Goal: Contribute content: Contribute content

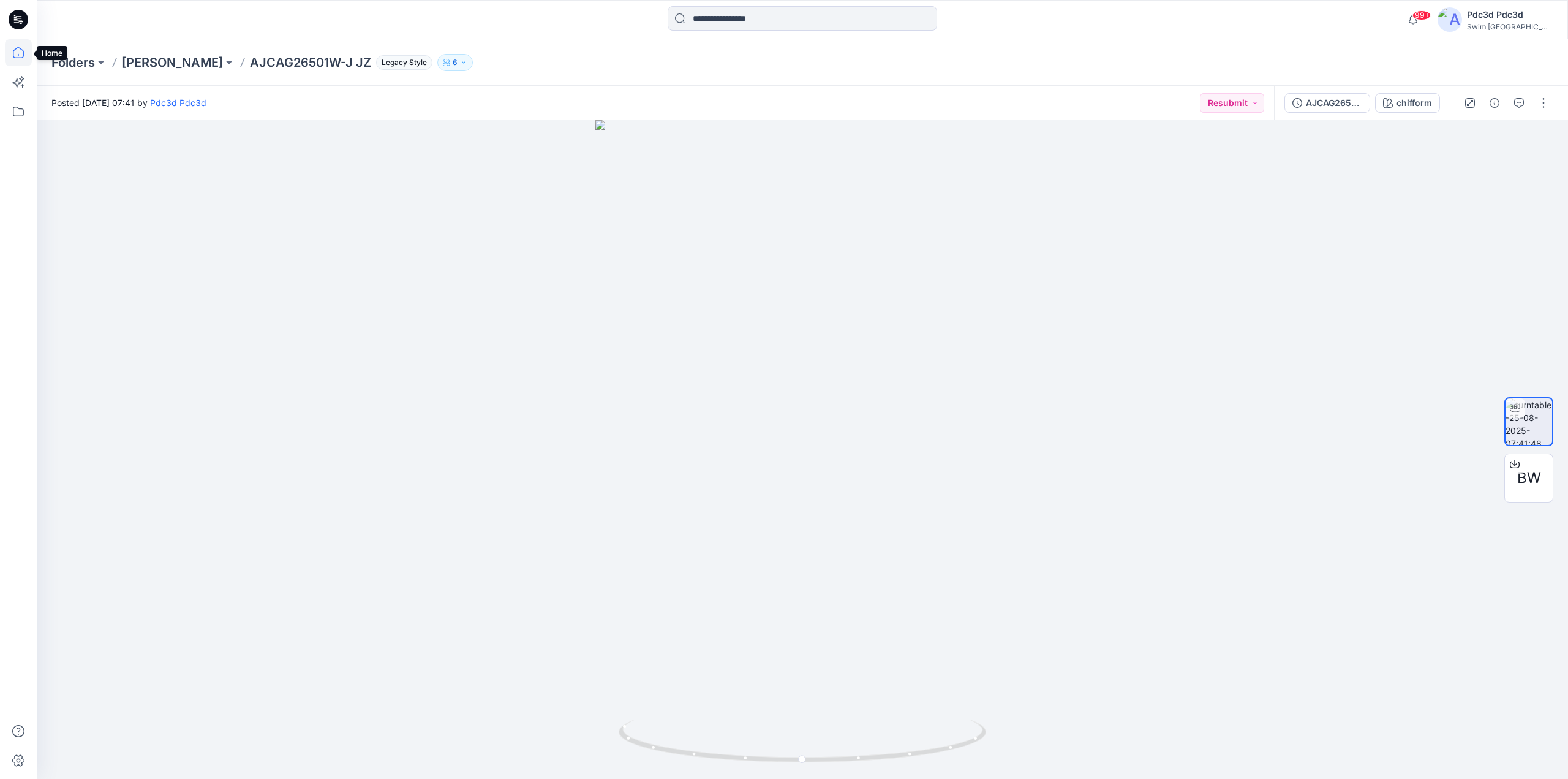
click at [9, 55] on icon at bounding box center [18, 52] width 27 height 27
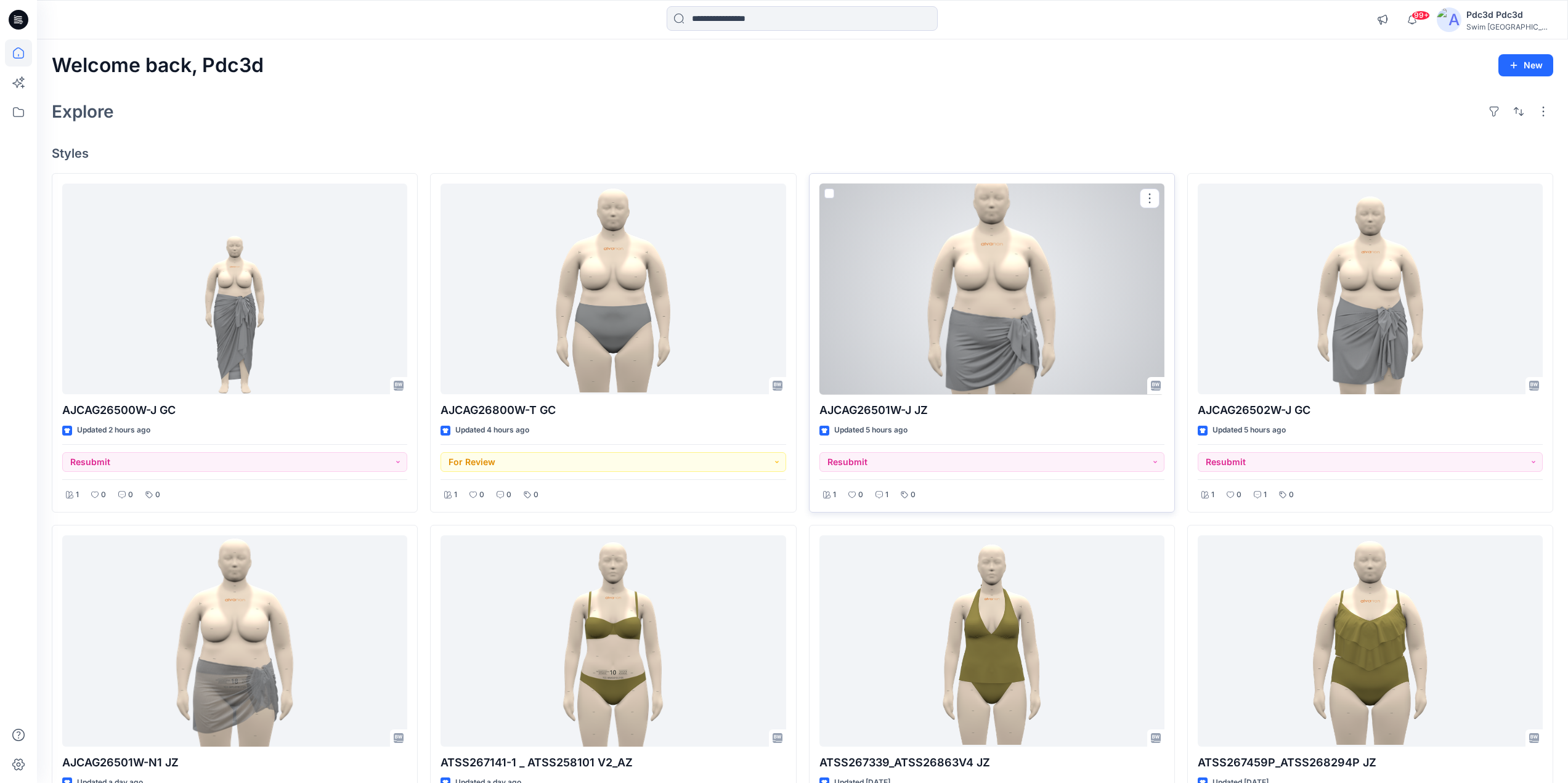
click at [1021, 314] on div at bounding box center [992, 289] width 345 height 211
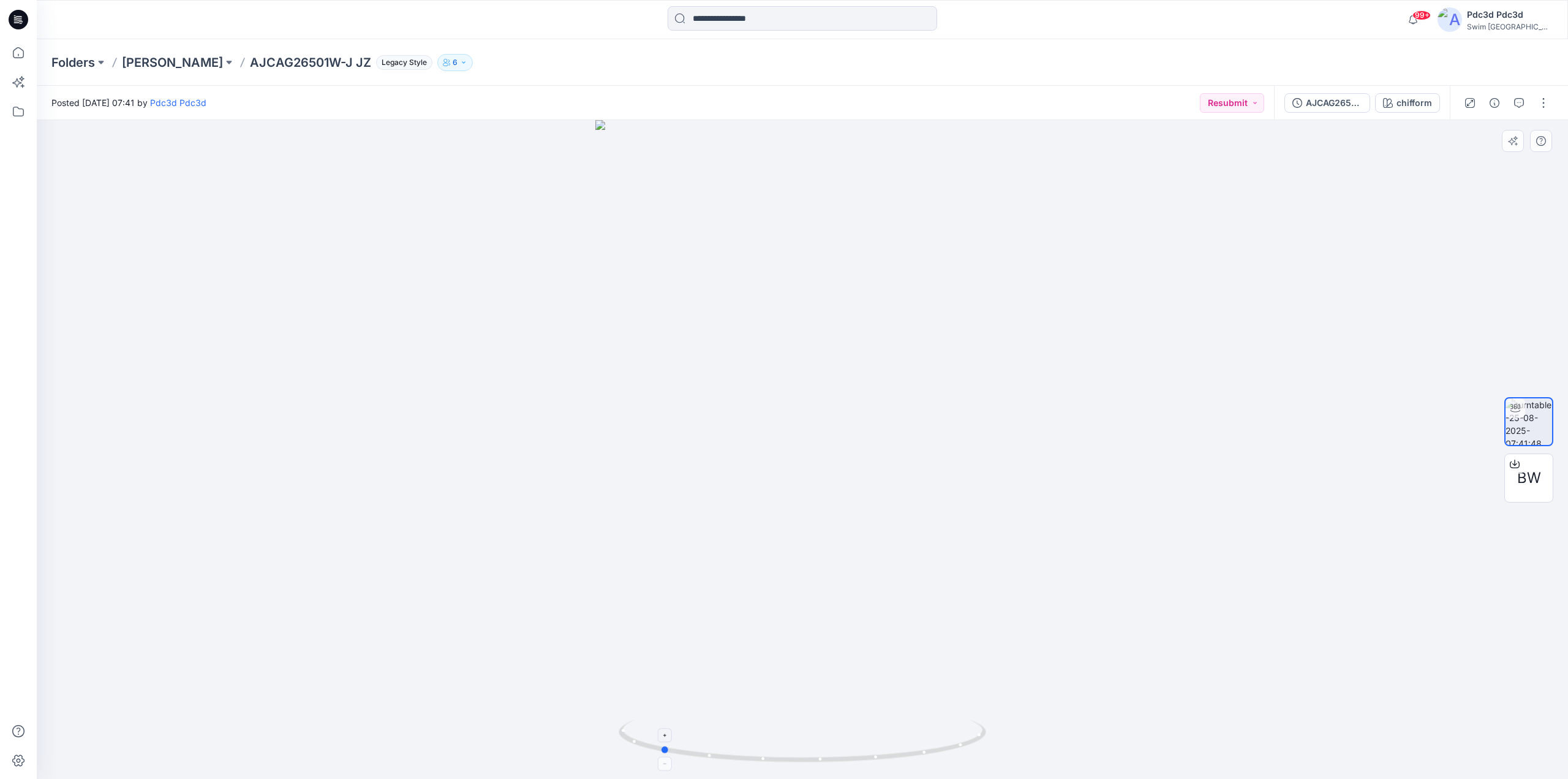
drag, startPoint x: 942, startPoint y: 755, endPoint x: 800, endPoint y: 739, distance: 142.9
click at [800, 739] on icon at bounding box center [803, 742] width 371 height 46
drag, startPoint x: 916, startPoint y: 755, endPoint x: 1025, endPoint y: 740, distance: 110.0
click at [1025, 740] on div at bounding box center [802, 450] width 1531 height 659
drag, startPoint x: 919, startPoint y: 757, endPoint x: 887, endPoint y: 764, distance: 32.8
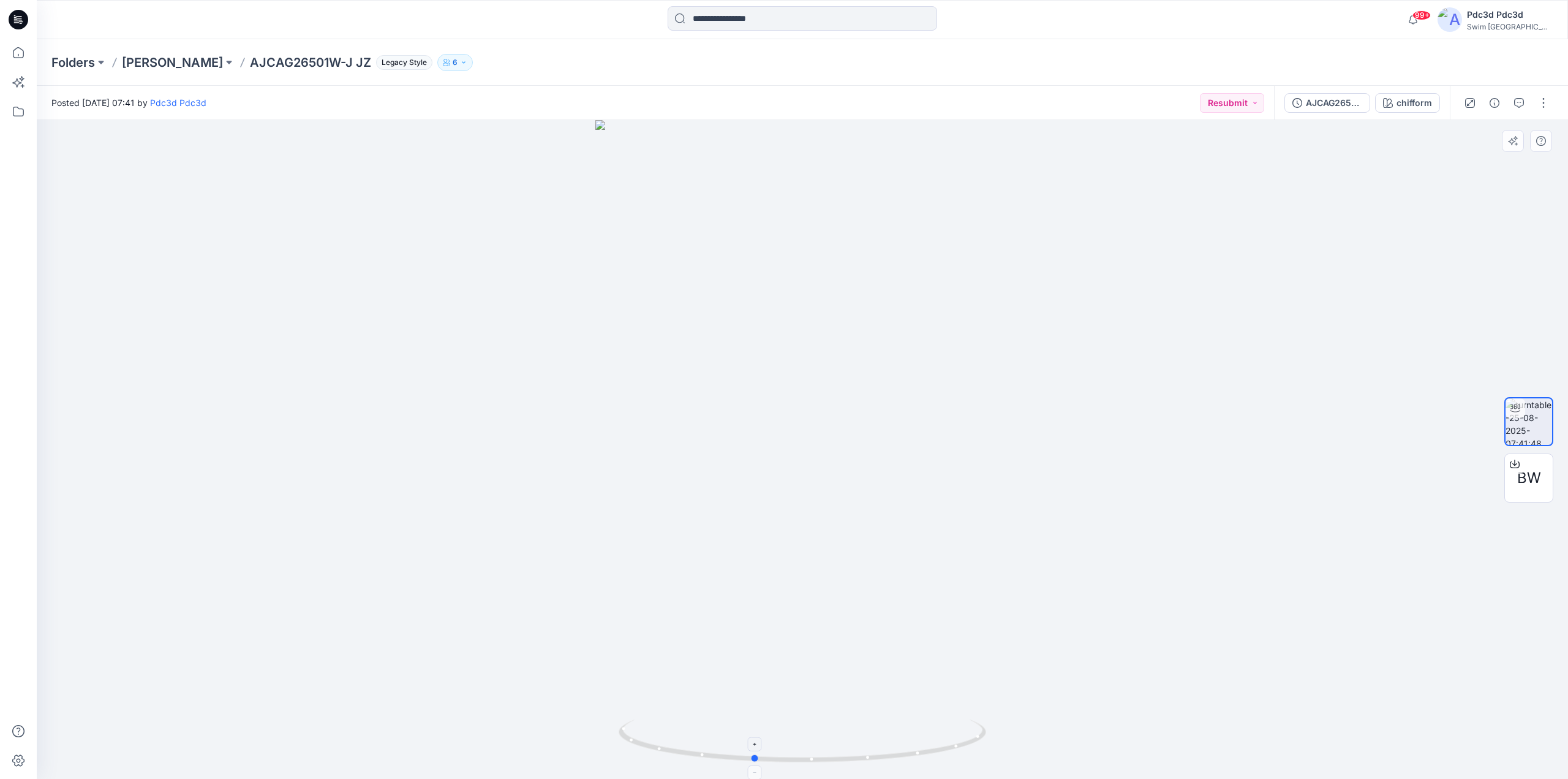
click at [887, 764] on icon at bounding box center [803, 742] width 371 height 46
drag, startPoint x: 919, startPoint y: 760, endPoint x: 896, endPoint y: 762, distance: 23.1
click at [896, 762] on icon at bounding box center [803, 742] width 371 height 46
drag, startPoint x: 954, startPoint y: 747, endPoint x: 893, endPoint y: 751, distance: 61.1
click at [893, 751] on icon at bounding box center [803, 742] width 371 height 46
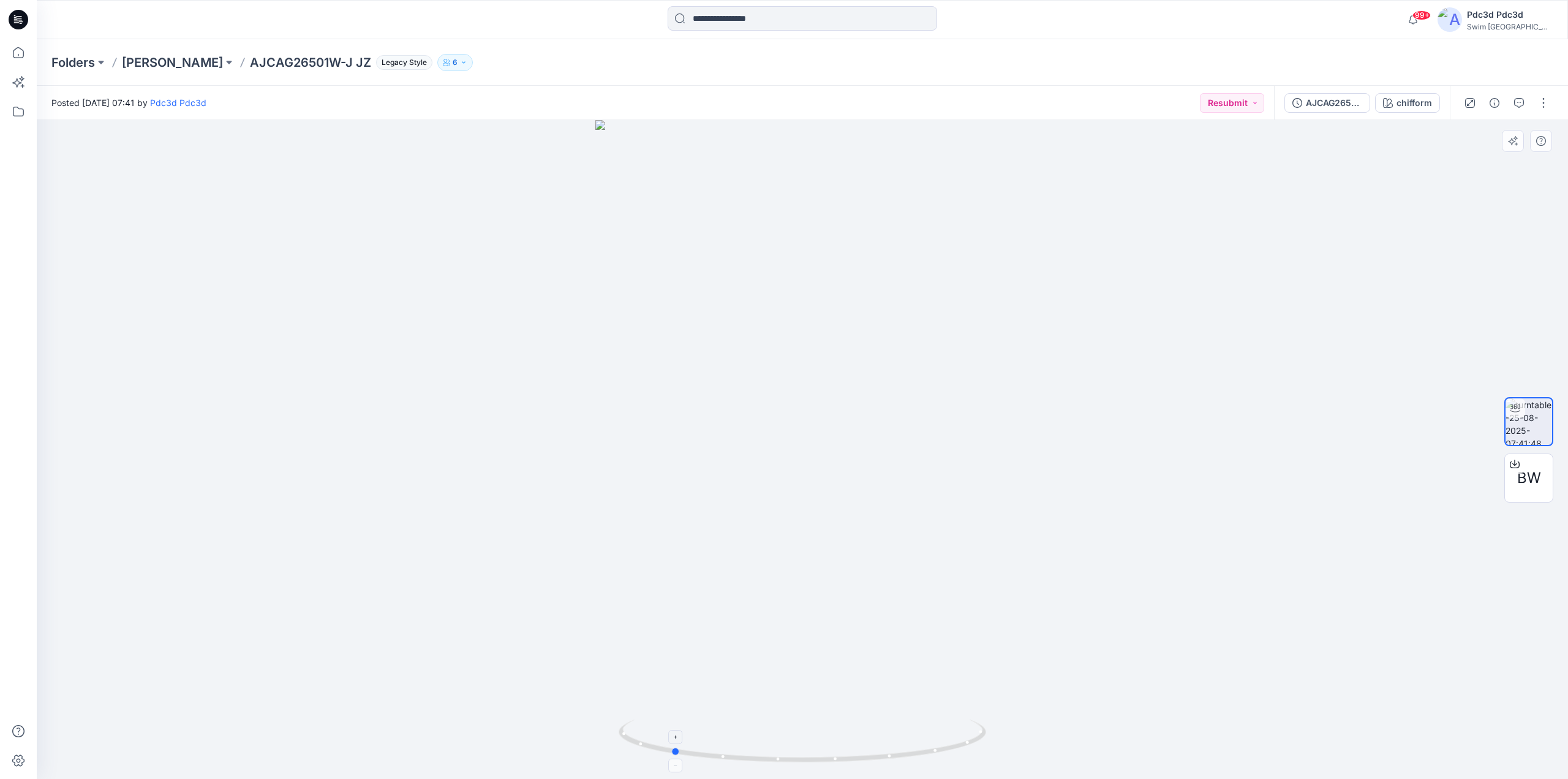
click at [895, 758] on icon at bounding box center [803, 742] width 371 height 46
drag, startPoint x: 895, startPoint y: 758, endPoint x: 869, endPoint y: 739, distance: 32.2
click at [869, 739] on icon at bounding box center [803, 742] width 371 height 46
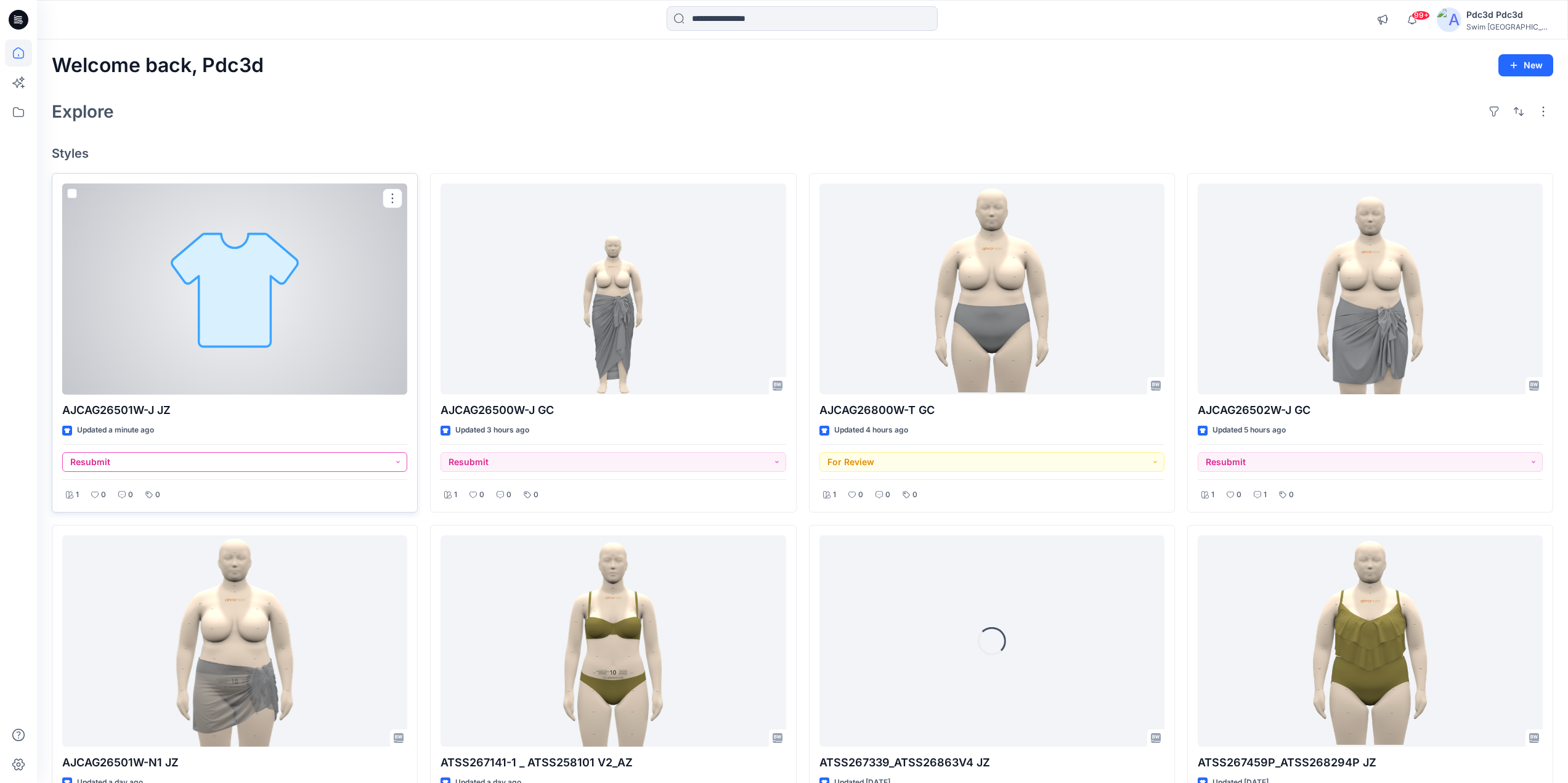
click at [397, 459] on button "Resubmit" at bounding box center [234, 461] width 345 height 20
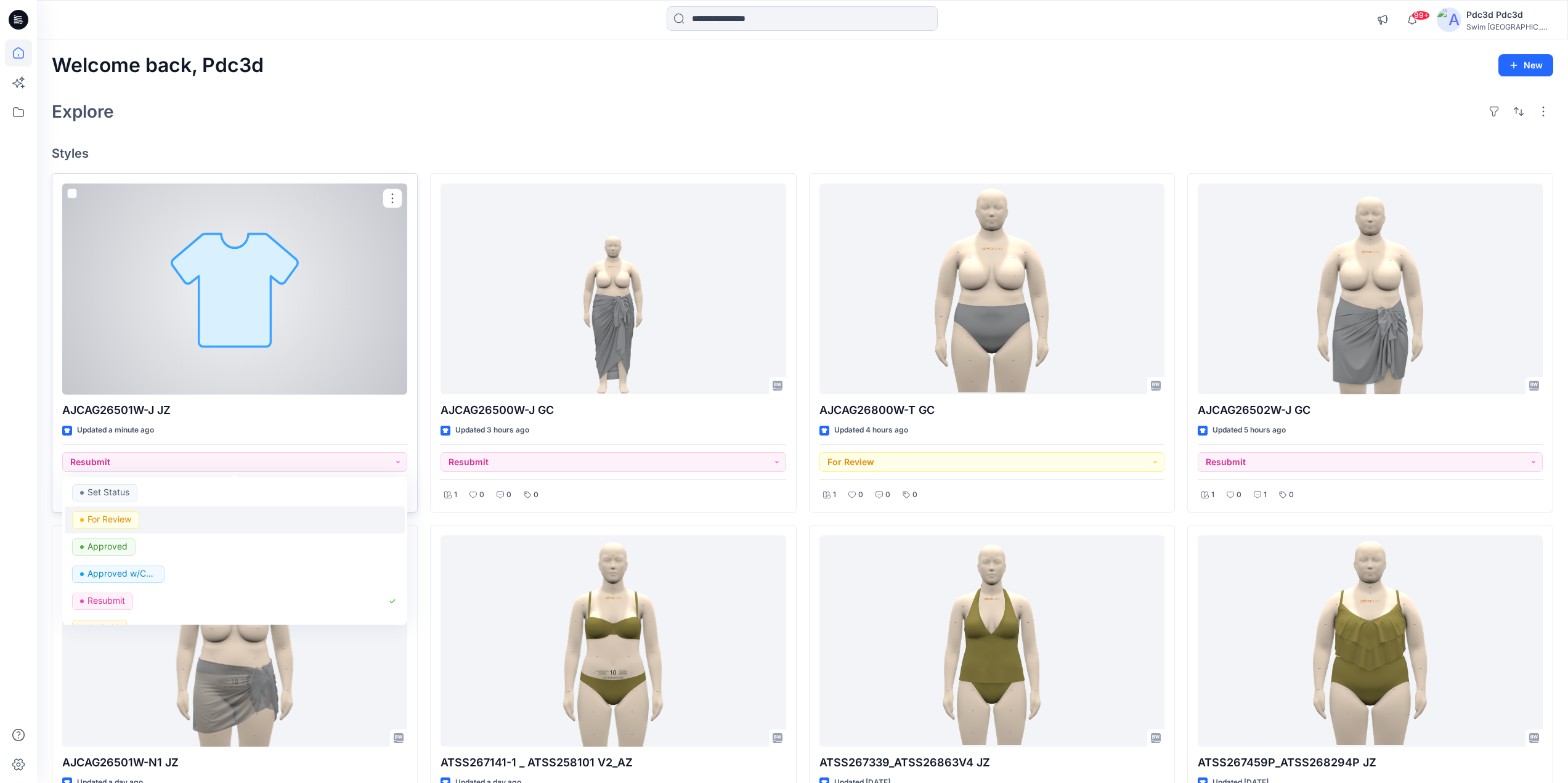
click at [109, 523] on p "For Review" at bounding box center [109, 519] width 44 height 16
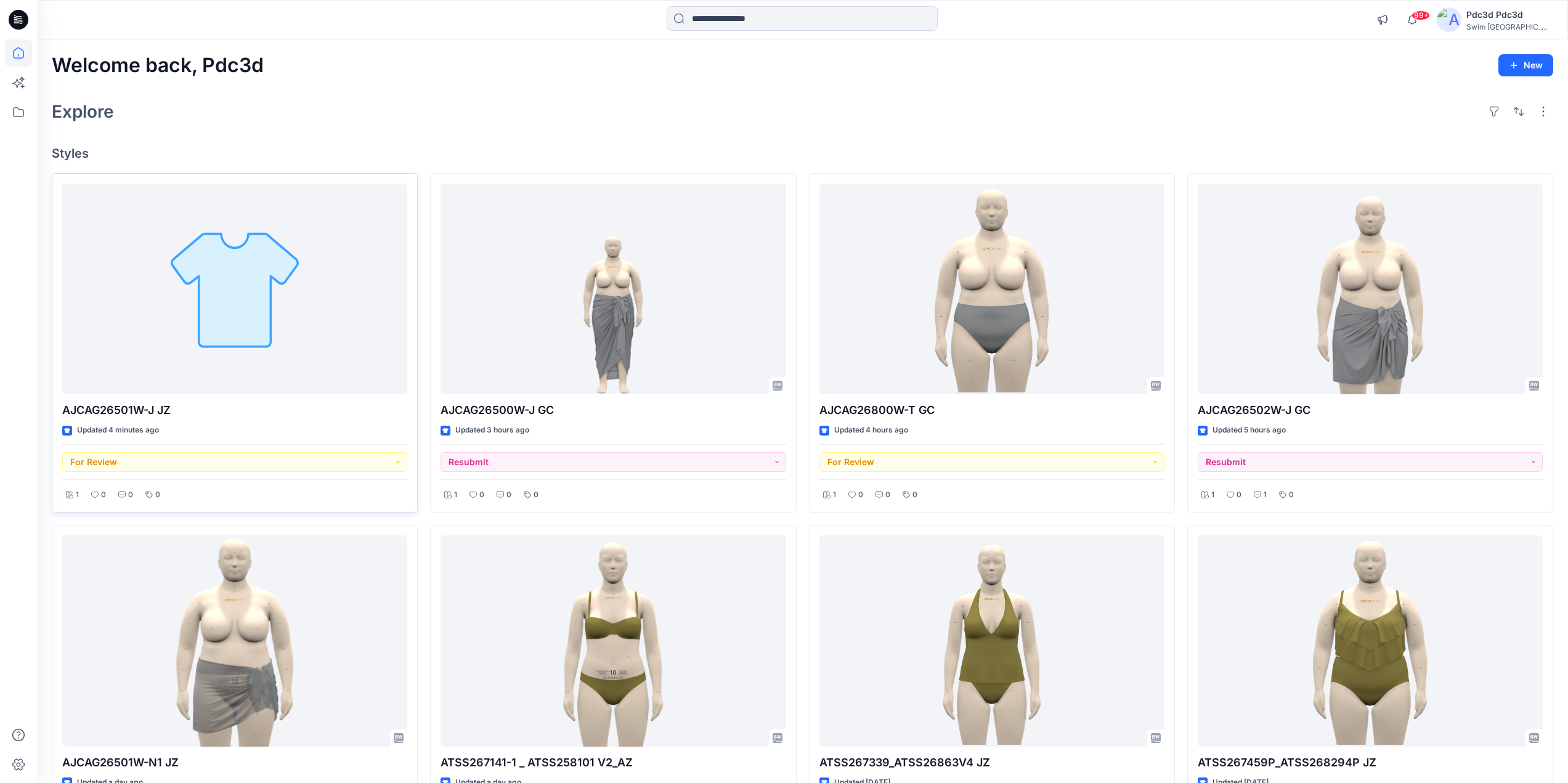
click at [319, 146] on h4 "Styles" at bounding box center [803, 153] width 1502 height 15
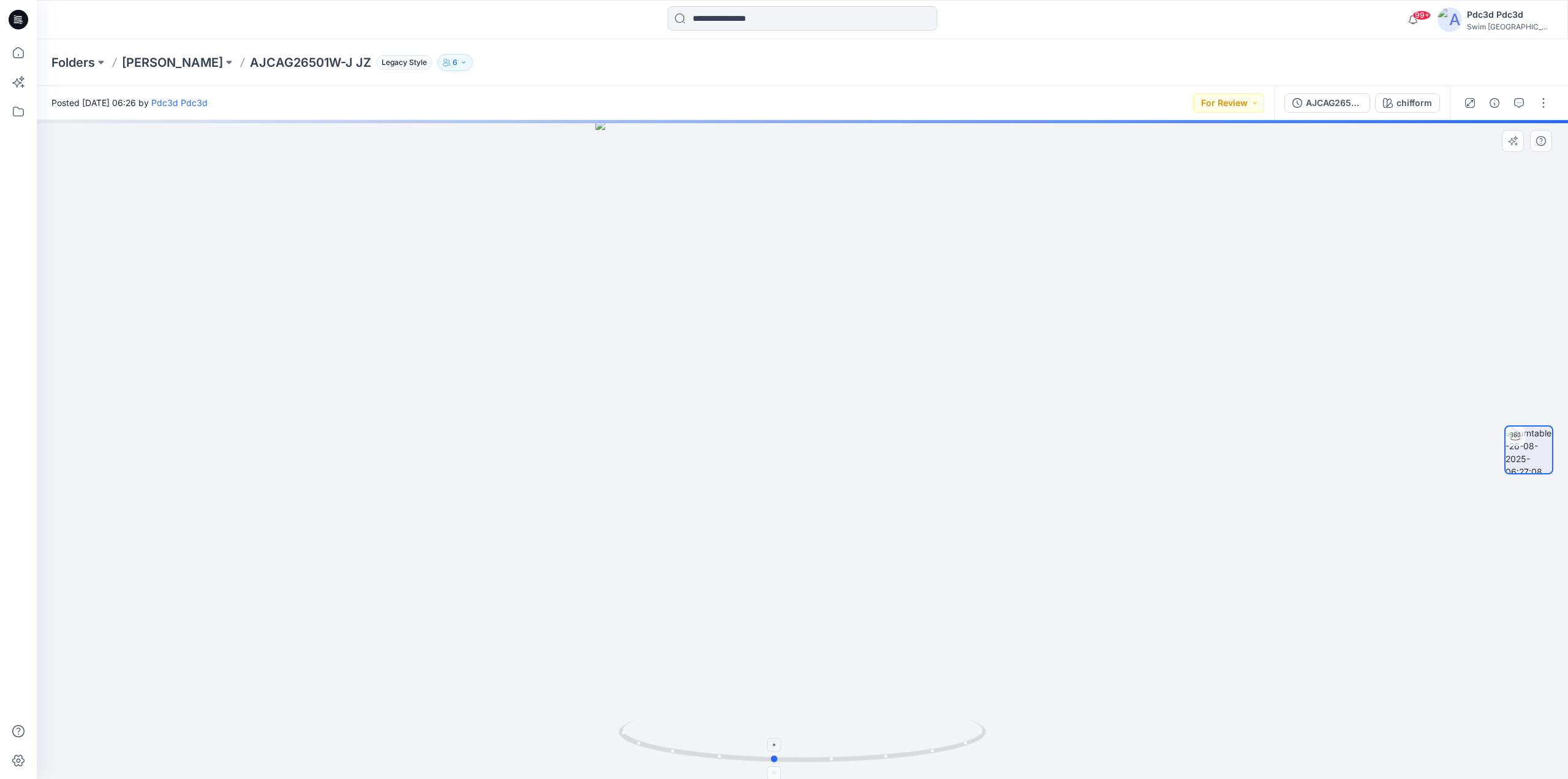
drag, startPoint x: 944, startPoint y: 752, endPoint x: 915, endPoint y: 757, distance: 29.4
click at [915, 757] on icon at bounding box center [803, 742] width 371 height 46
drag, startPoint x: 900, startPoint y: 760, endPoint x: 854, endPoint y: 763, distance: 46.1
click at [854, 763] on icon at bounding box center [803, 742] width 371 height 46
drag, startPoint x: 895, startPoint y: 758, endPoint x: 957, endPoint y: 737, distance: 65.5
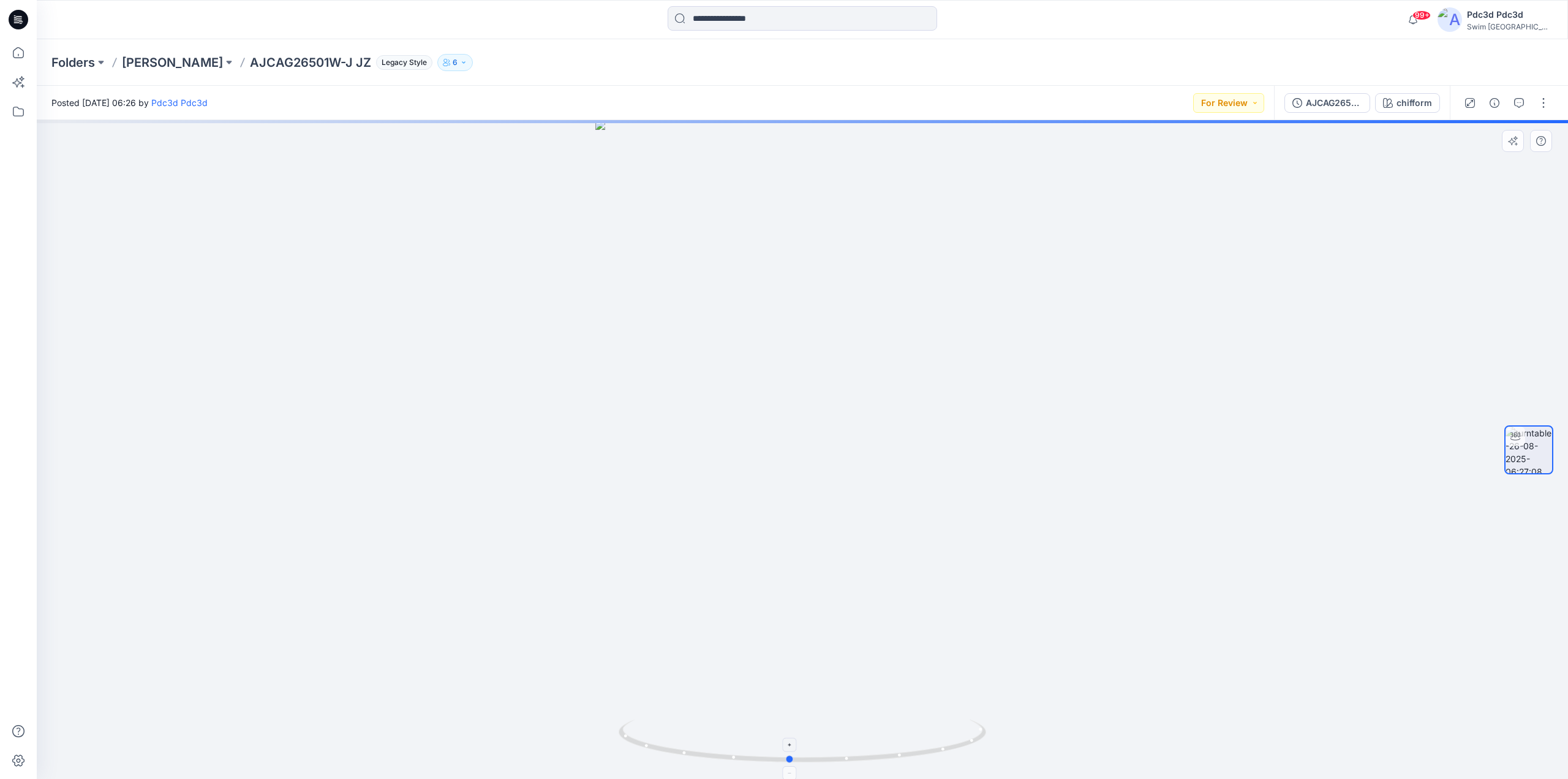
click at [957, 737] on icon at bounding box center [803, 742] width 371 height 46
drag, startPoint x: 933, startPoint y: 747, endPoint x: 786, endPoint y: 746, distance: 147.0
click at [786, 746] on icon at bounding box center [803, 742] width 371 height 46
click at [1542, 100] on button "button" at bounding box center [1543, 103] width 19 height 19
click at [1467, 132] on p "Edit" at bounding box center [1465, 131] width 15 height 13
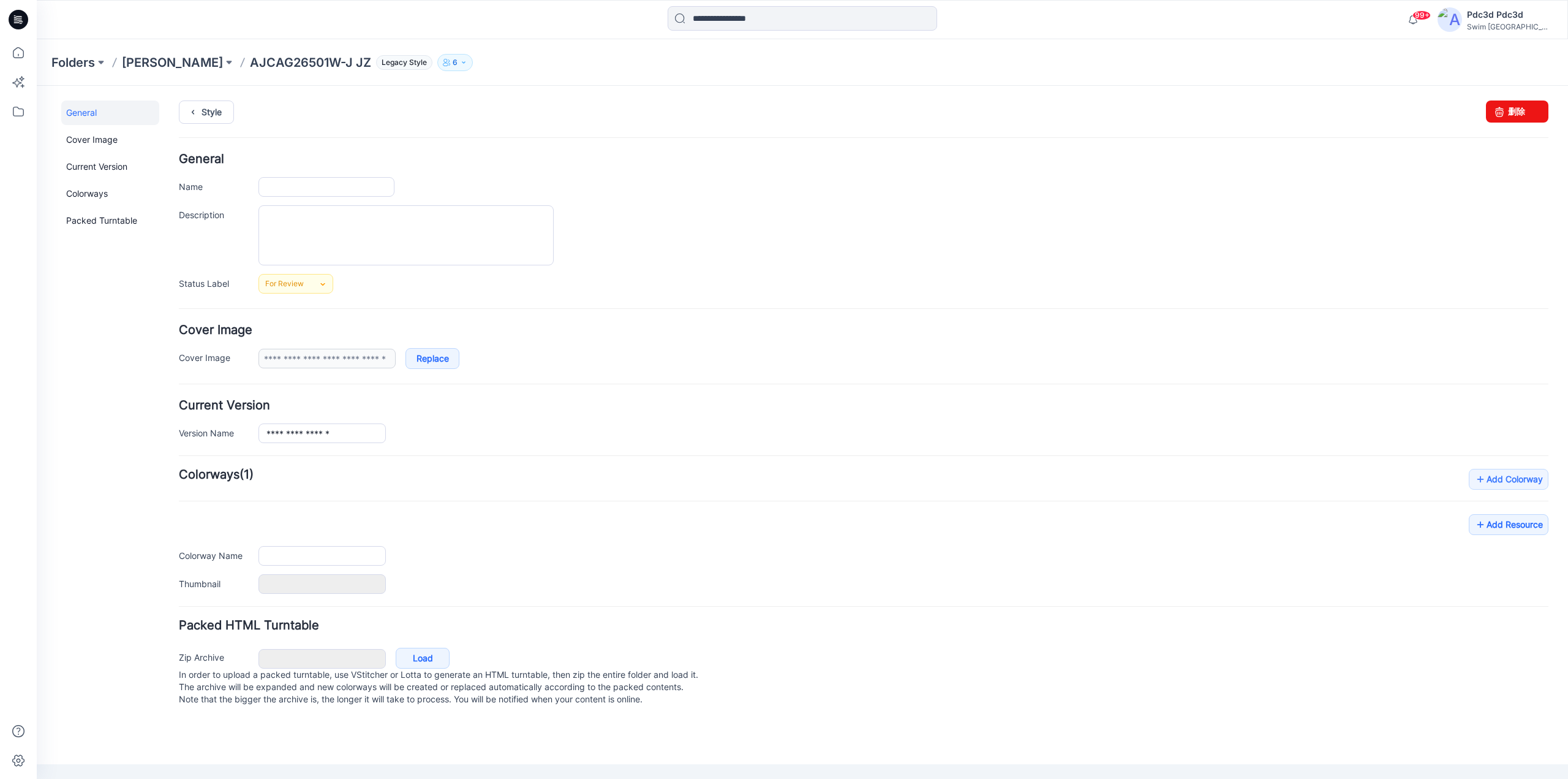
type input "**********"
type input "********"
type input "**********"
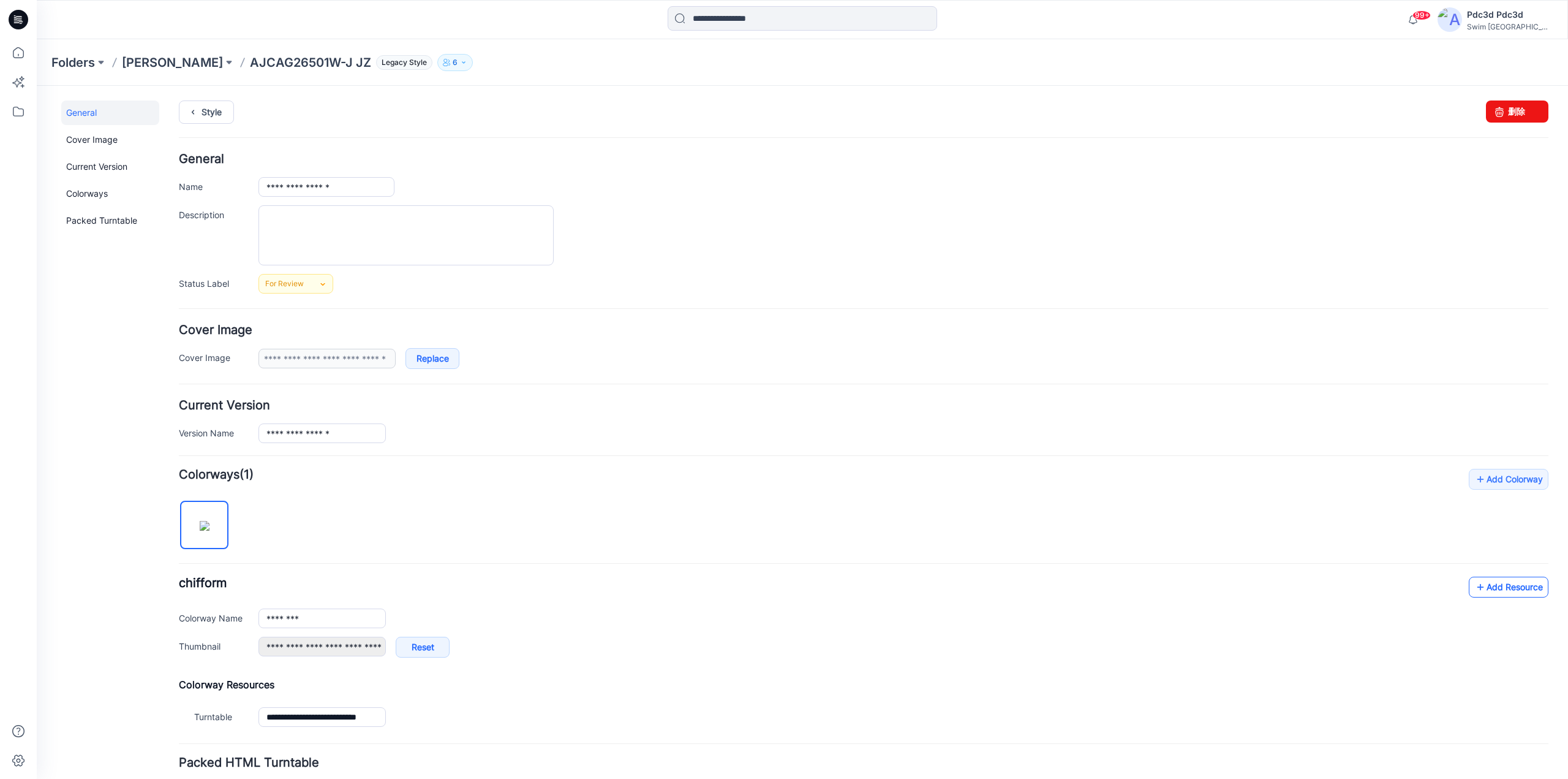
click at [1474, 590] on icon at bounding box center [1480, 586] width 12 height 19
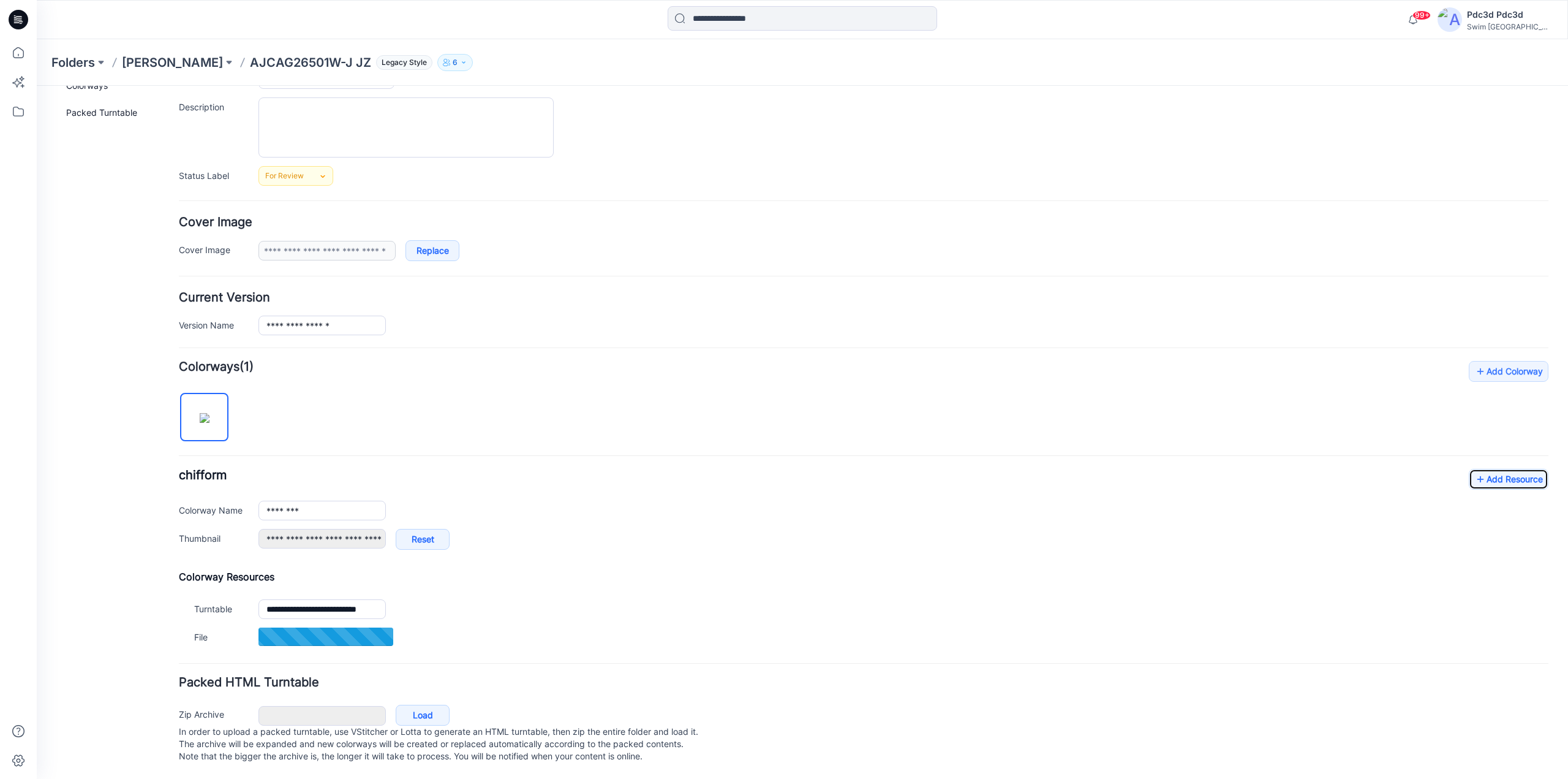
scroll to position [121, 0]
